Goal: Information Seeking & Learning: Learn about a topic

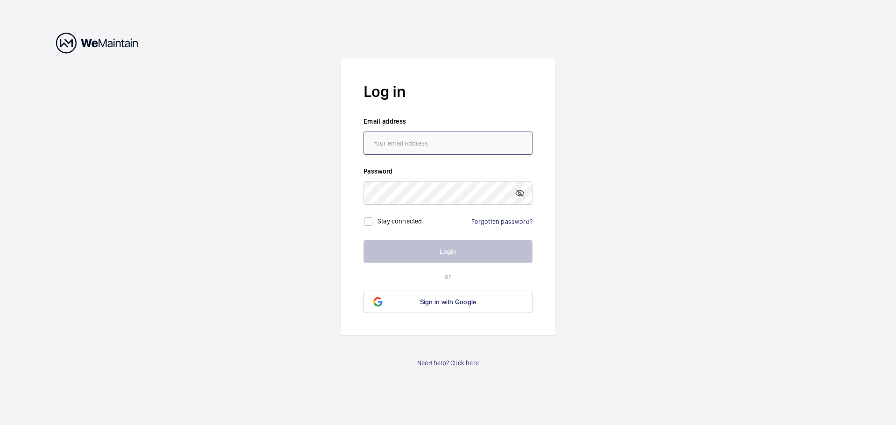
type input "[PERSON_NAME][EMAIL_ADDRESS][PERSON_NAME][DOMAIN_NAME]"
drag, startPoint x: 715, startPoint y: 296, endPoint x: 641, endPoint y: 282, distance: 75.1
click at [715, 296] on wm-front-auth-container "Log in Email address [PERSON_NAME][EMAIL_ADDRESS][PERSON_NAME][DOMAIN_NAME] Pas…" at bounding box center [448, 212] width 896 height 425
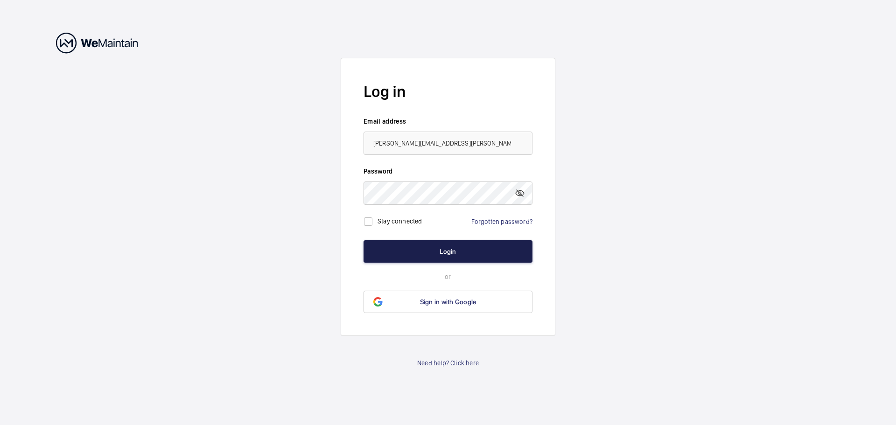
click at [499, 257] on button "Login" at bounding box center [447, 251] width 169 height 22
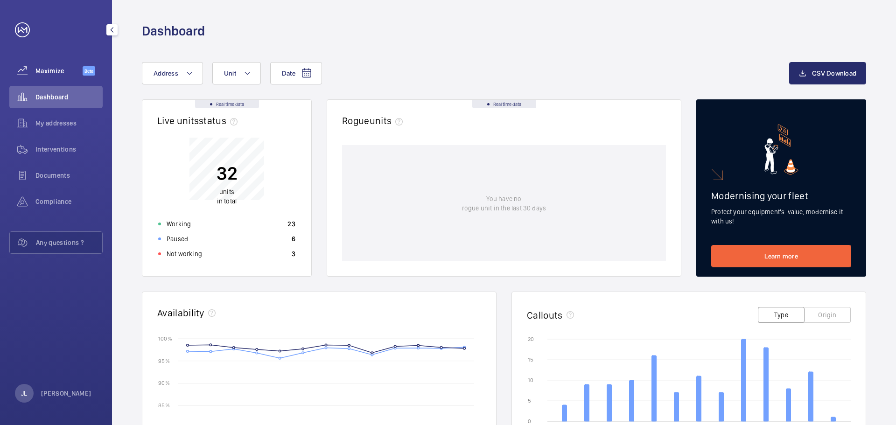
click at [52, 68] on span "Maximize" at bounding box center [58, 70] width 47 height 9
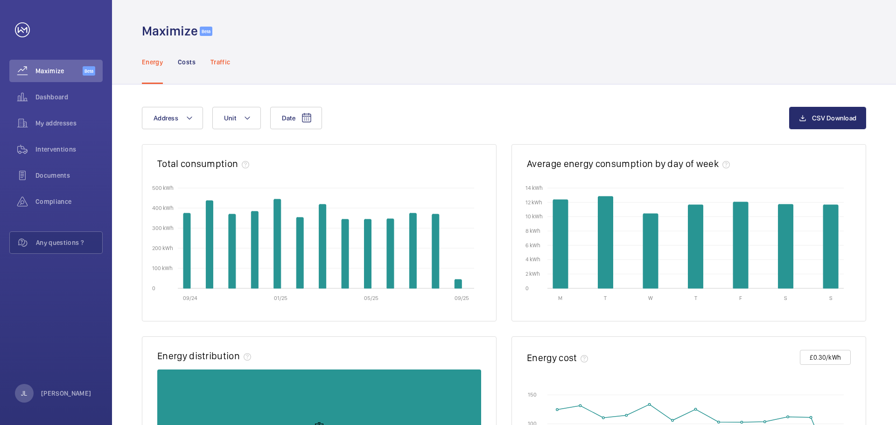
click at [219, 64] on p "Traffic" at bounding box center [220, 61] width 20 height 9
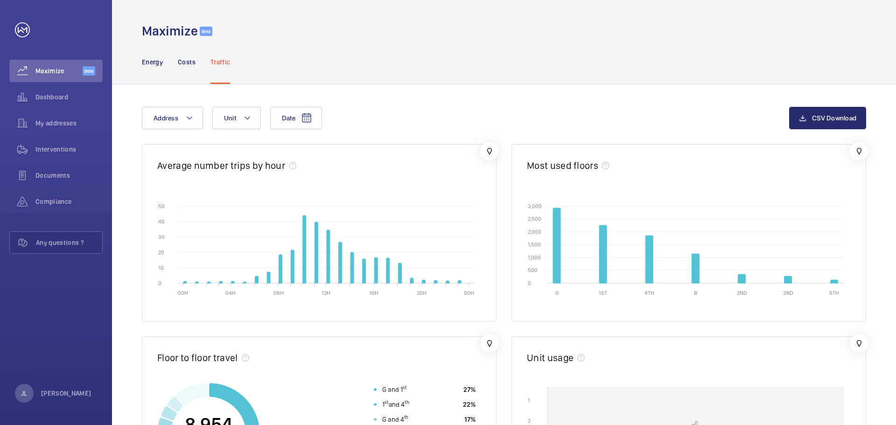
click at [263, 118] on div "Date Address Unit" at bounding box center [465, 118] width 647 height 22
click at [295, 118] on span "Date" at bounding box center [289, 117] width 14 height 7
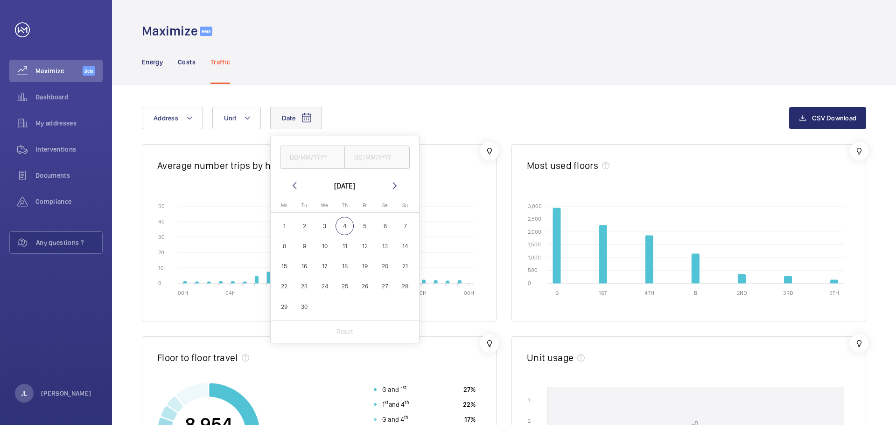
click at [290, 181] on mat-icon at bounding box center [294, 185] width 11 height 11
click at [358, 214] on th at bounding box center [344, 214] width 141 height 4
click at [360, 225] on span "1" at bounding box center [364, 226] width 18 height 18
type input "[DATE]"
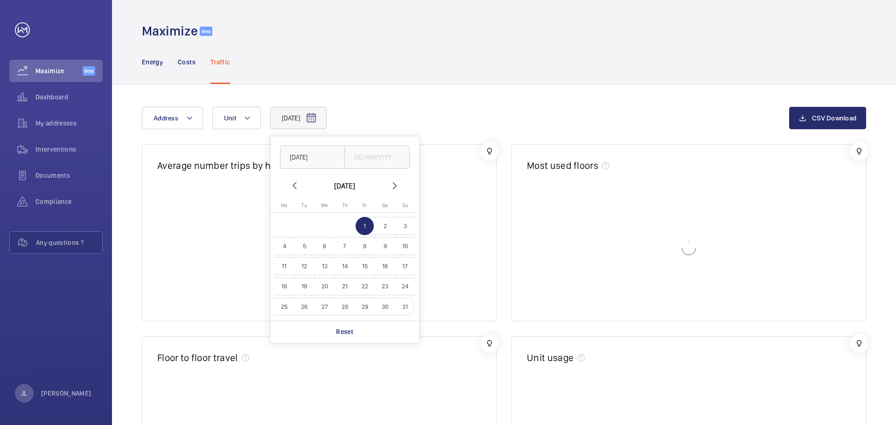
click at [400, 306] on span "31" at bounding box center [405, 307] width 18 height 18
type input "[DATE]"
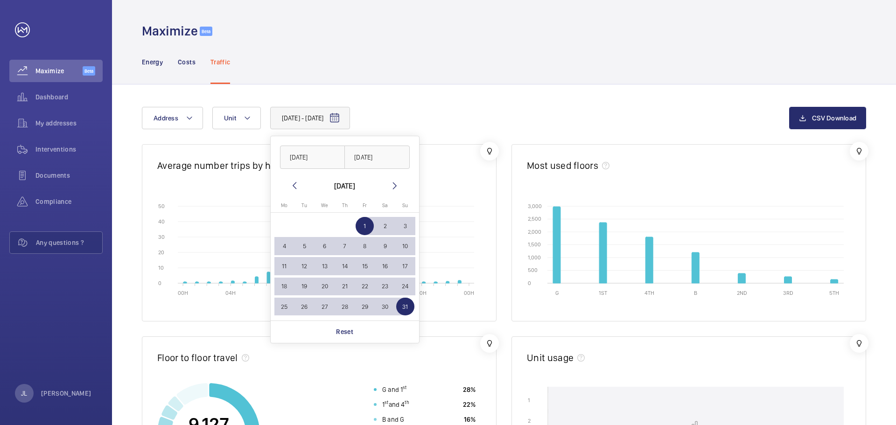
click at [597, 125] on div "[DATE] - [DATE] [DATE] [DATE] [DATE] [DATE] Mo [DATE] Tu [DATE] We [DATE] Th [D…" at bounding box center [465, 118] width 647 height 22
